Goal: Entertainment & Leisure: Consume media (video, audio)

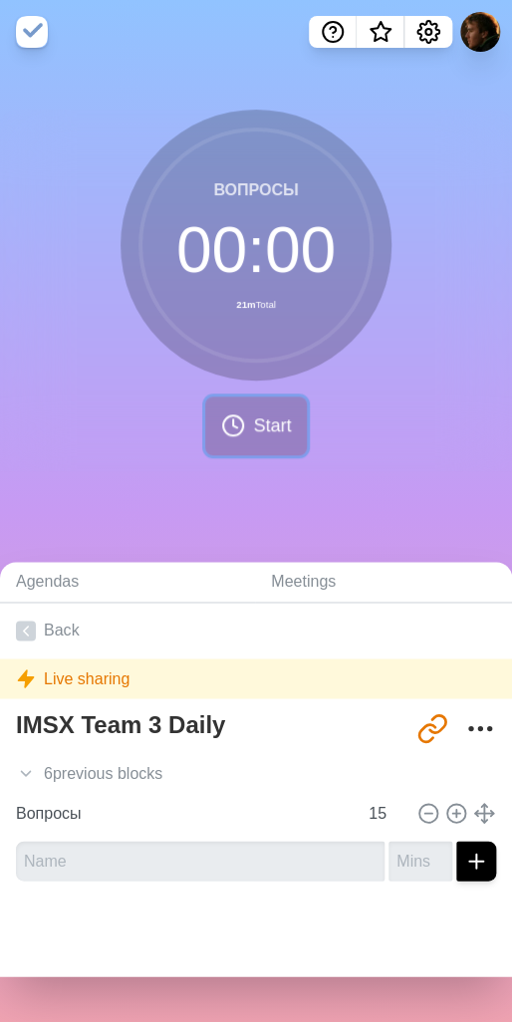
click at [266, 419] on span "Start" at bounding box center [272, 425] width 38 height 27
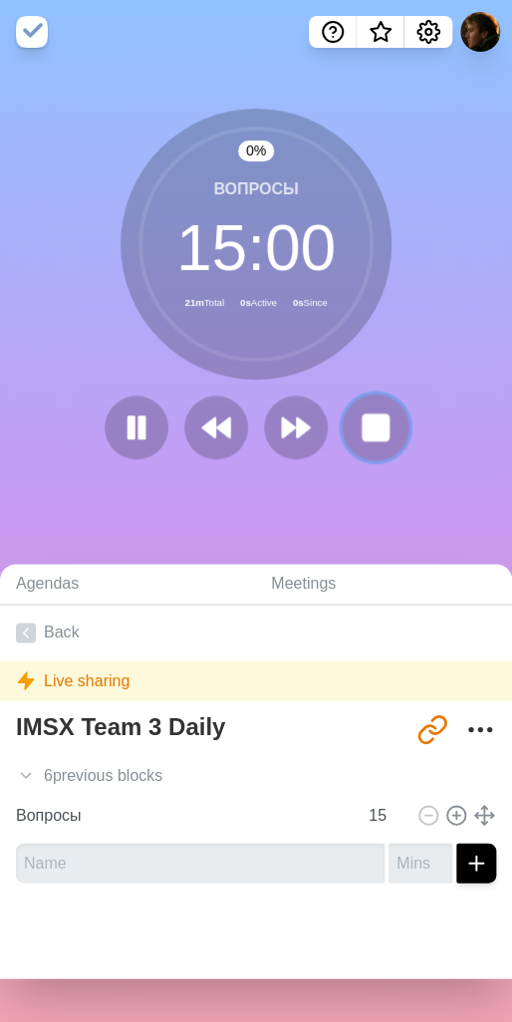
click at [377, 421] on rect at bounding box center [375, 426] width 25 height 25
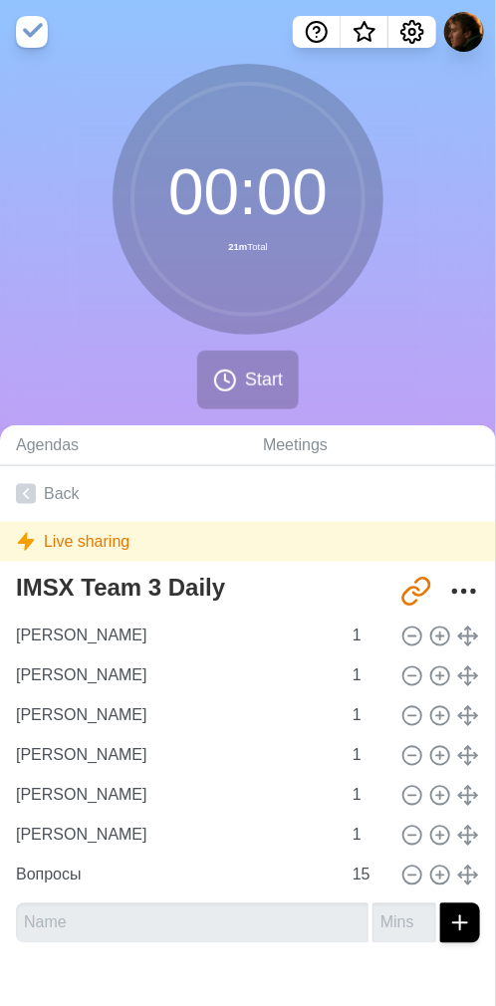
drag, startPoint x: 370, startPoint y: 383, endPoint x: 185, endPoint y: 407, distance: 186.8
click at [370, 383] on div "00 : 00 21m Total Start" at bounding box center [248, 245] width 496 height 362
click at [246, 385] on span "Start" at bounding box center [264, 379] width 38 height 27
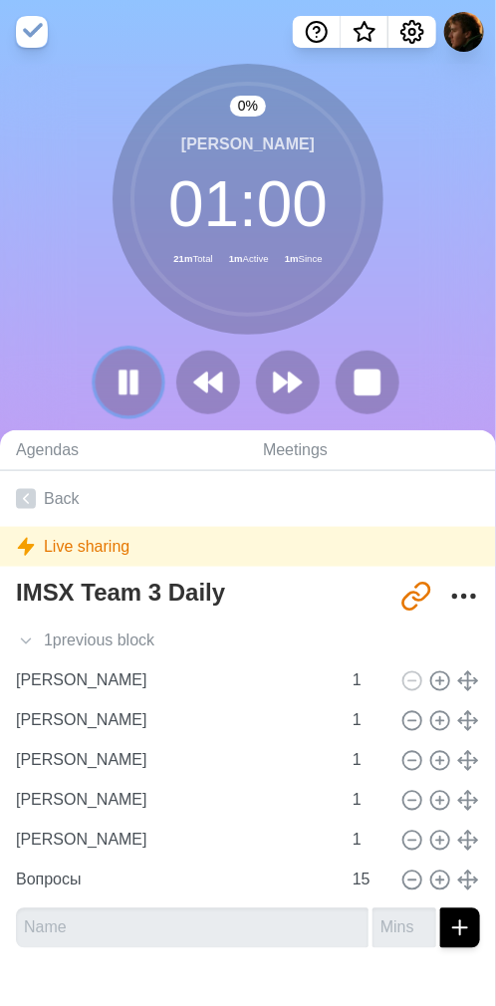
click at [123, 379] on rect at bounding box center [124, 382] width 6 height 22
click at [112, 380] on button at bounding box center [128, 382] width 67 height 67
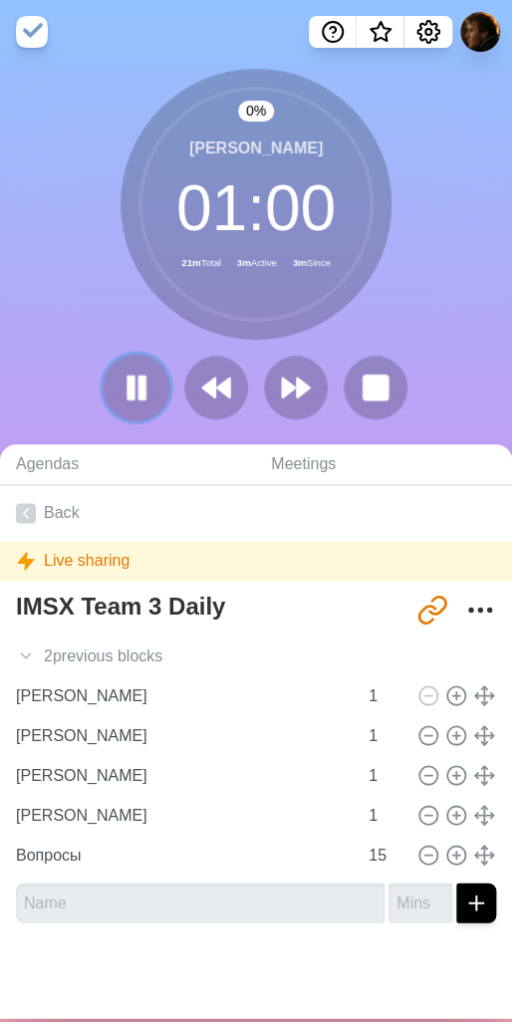
click at [120, 383] on icon at bounding box center [137, 387] width 34 height 34
click at [70, 340] on div "0 % [PERSON_NAME] 01 : 00 21m Total 3m Active 3m Since" at bounding box center [256, 252] width 512 height 366
click at [415, 329] on div "0 % [PERSON_NAME] 01 : 00 21m Total 3m Active 4m Since" at bounding box center [256, 252] width 512 height 366
click at [126, 379] on polygon at bounding box center [136, 386] width 20 height 25
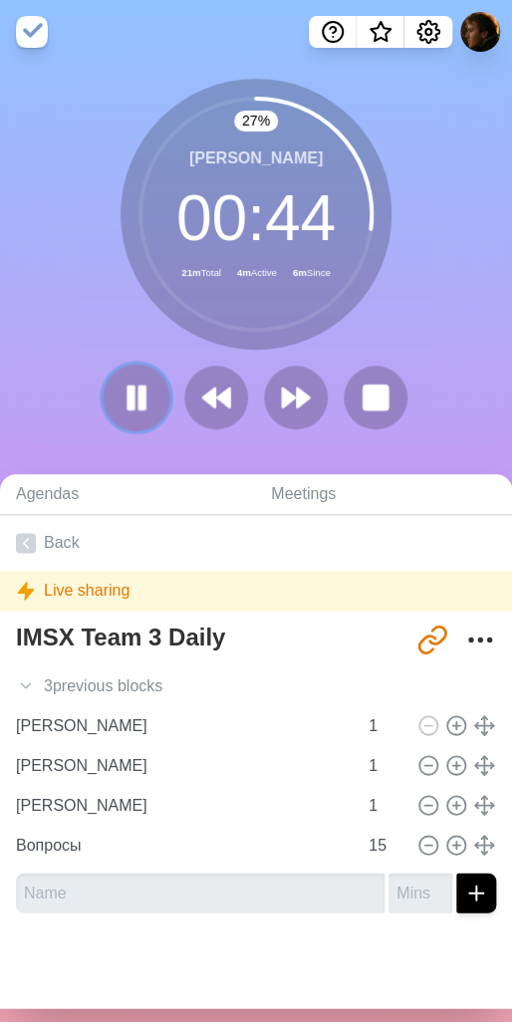
click at [127, 407] on icon at bounding box center [137, 397] width 34 height 34
click at [217, 395] on polygon at bounding box center [223, 397] width 13 height 20
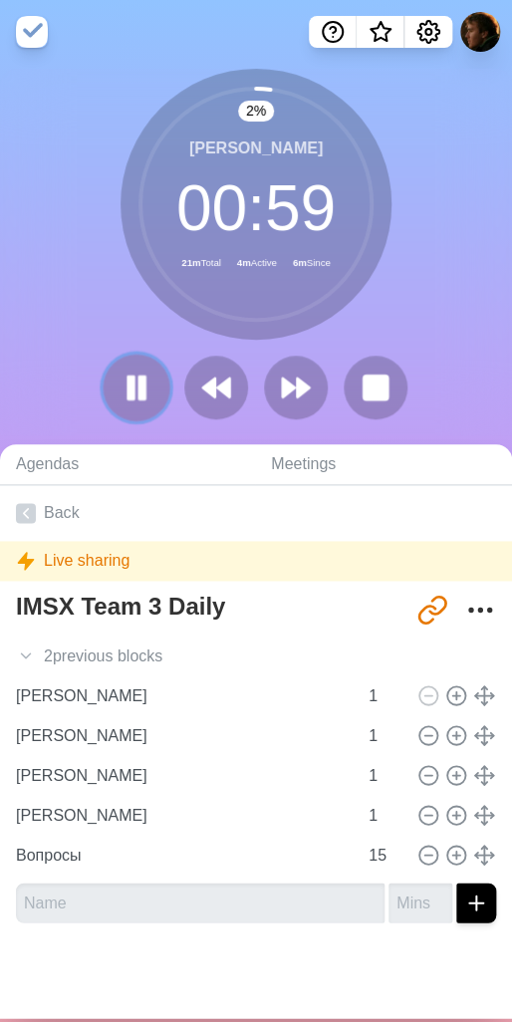
click at [112, 391] on button at bounding box center [136, 387] width 67 height 67
click at [126, 387] on polygon at bounding box center [136, 386] width 20 height 25
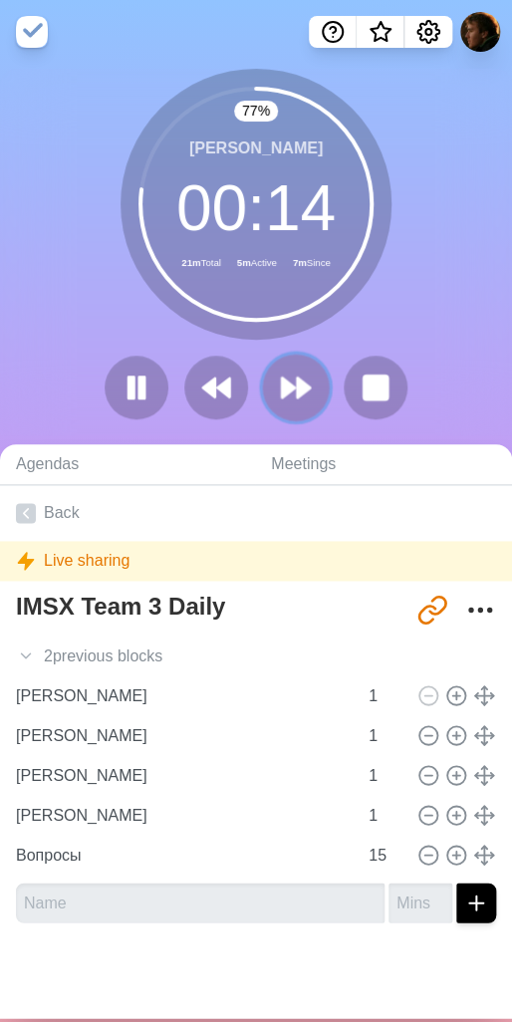
click at [279, 373] on icon at bounding box center [296, 387] width 34 height 34
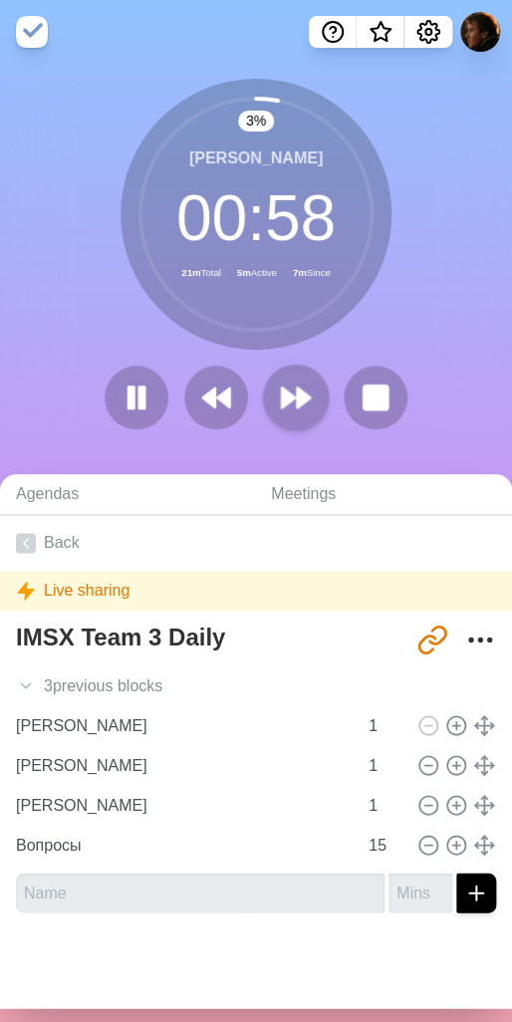
drag, startPoint x: 438, startPoint y: 358, endPoint x: 290, endPoint y: 372, distance: 149.1
click at [438, 358] on div "3 % [PERSON_NAME] 00 : 58 21m Total 5m Active 7m Since" at bounding box center [256, 262] width 512 height 366
click at [402, 113] on div "35 % [PERSON_NAME] 00 : 39 21m Total 5m Active 7m Since" at bounding box center [256, 262] width 512 height 366
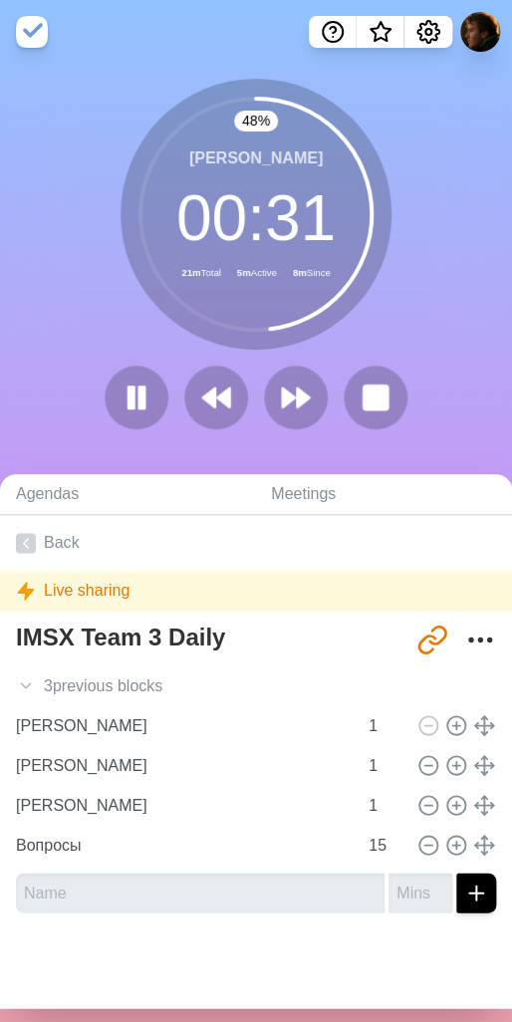
click at [414, 73] on div "48 % [PERSON_NAME] 00 : 31 21m Total 5m Active 8m Since" at bounding box center [256, 261] width 512 height 395
click at [293, 443] on div "62 % [PERSON_NAME] 00 : 23 21m Total 5m Active 8m Since" at bounding box center [256, 262] width 512 height 366
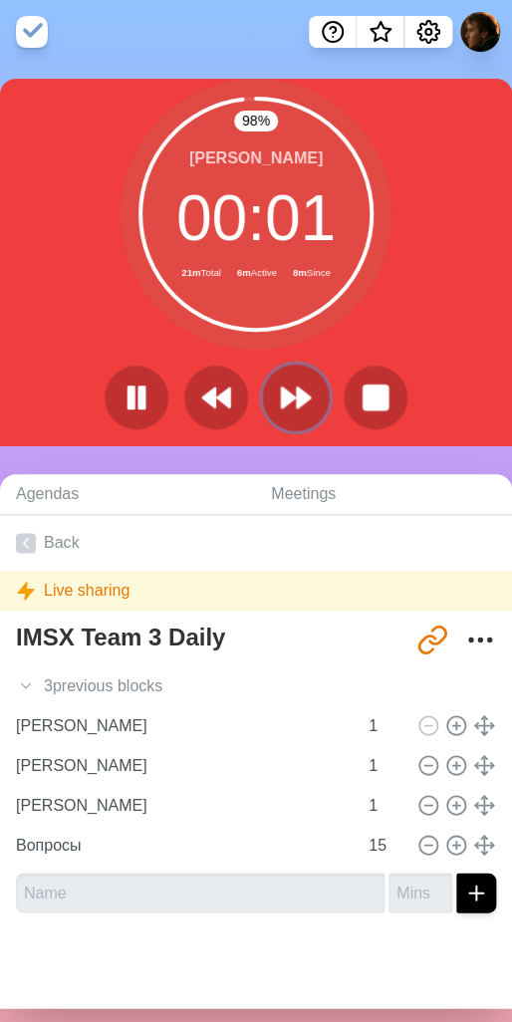
click at [297, 392] on polygon at bounding box center [303, 397] width 13 height 20
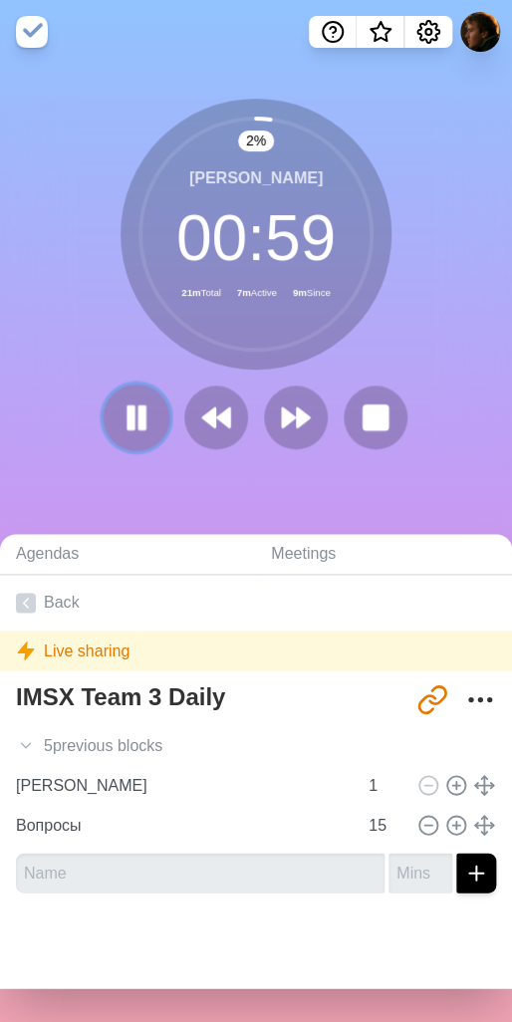
click at [120, 432] on icon at bounding box center [137, 417] width 34 height 34
click at [132, 425] on icon at bounding box center [137, 417] width 34 height 34
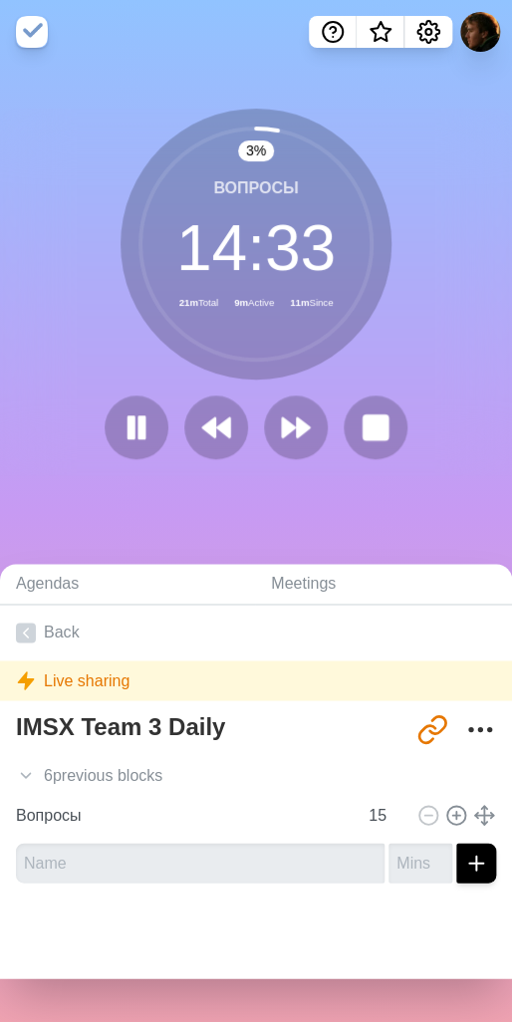
click at [342, 536] on div "Agendas Meetings Back Live sharing IMSX Team 3 Daily [URL][DOMAIN_NAME] 6 previ…" at bounding box center [256, 770] width 512 height 503
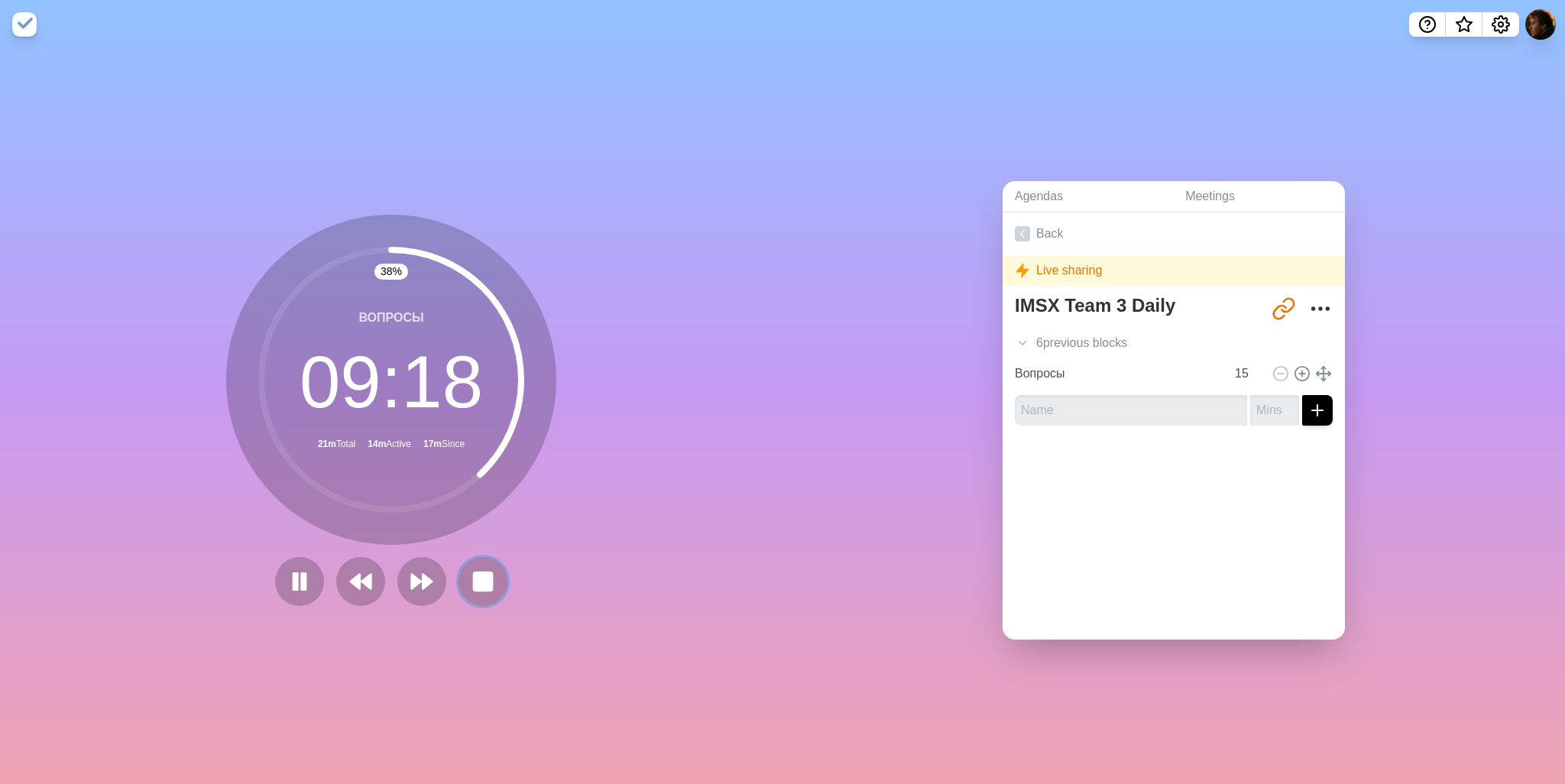
click at [487, 576] on rect at bounding box center [483, 581] width 18 height 18
